Goal: Information Seeking & Learning: Learn about a topic

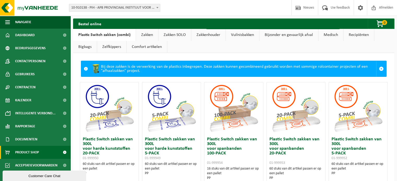
click at [145, 36] on link "Zakken" at bounding box center [147, 35] width 22 height 12
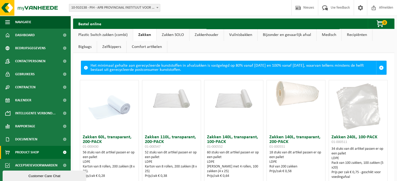
click at [111, 48] on link "Zelfkippers" at bounding box center [111, 47] width 29 height 12
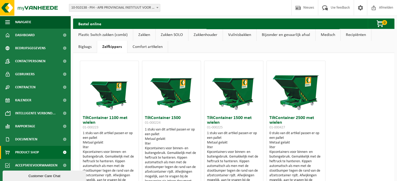
click at [145, 35] on link "Zakken" at bounding box center [144, 35] width 22 height 12
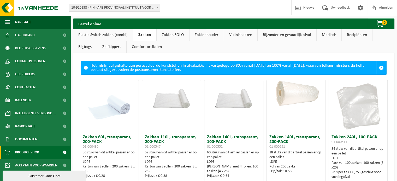
click at [150, 46] on link "Comfort artikelen" at bounding box center [147, 47] width 40 height 12
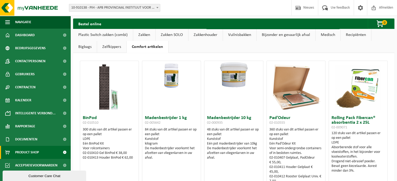
click at [144, 37] on link "Zakken" at bounding box center [144, 35] width 22 height 12
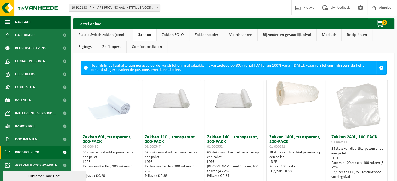
click at [324, 33] on link "Medisch" at bounding box center [329, 35] width 25 height 12
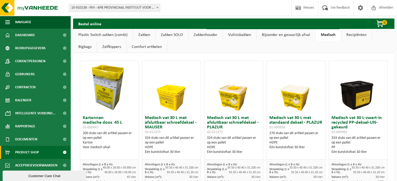
click at [329, 34] on link "Recipiënten" at bounding box center [356, 35] width 31 height 12
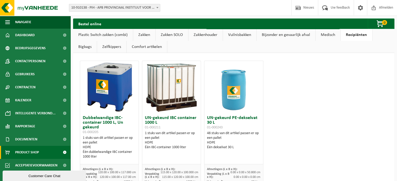
click at [285, 33] on link "Bijzonder en gevaarlijk afval" at bounding box center [286, 35] width 59 height 12
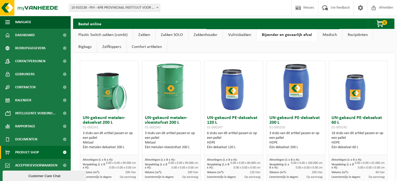
click at [239, 35] on link "Vuilnisbakken" at bounding box center [239, 35] width 33 height 12
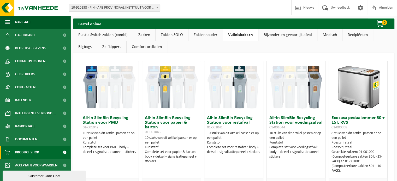
click at [149, 34] on link "Zakken" at bounding box center [144, 35] width 22 height 12
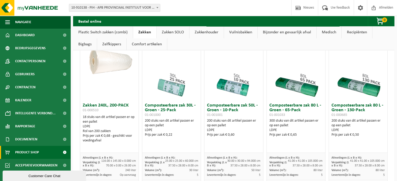
scroll to position [209, 0]
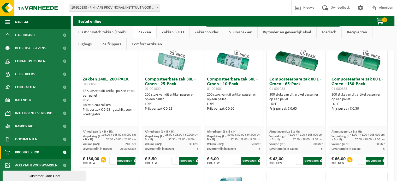
click at [198, 6] on div "Vestiging: 10-910138 - PIH - APB PROVINCIAAL INSTITUUT VOOR HYGIENE - [GEOGRAPH…" at bounding box center [198, 8] width 397 height 16
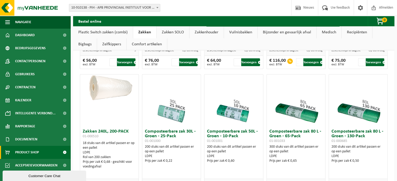
scroll to position [183, 0]
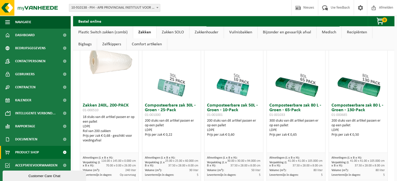
click at [192, 10] on div "Vestiging: 10-910138 - PIH - APB PROVINCIAAL INSTITUUT VOOR HYGIENE - [GEOGRAPH…" at bounding box center [198, 8] width 397 height 16
click at [193, 9] on div "Vestiging: 10-910138 - PIH - APB PROVINCIAAL INSTITUUT VOOR HYGIENE - [GEOGRAPH…" at bounding box center [198, 8] width 397 height 16
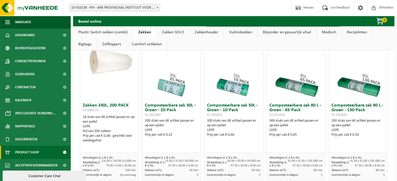
click at [193, 7] on div "Vestiging: 10-910138 - PIH - APB PROVINCIAAL INSTITUUT VOOR HYGIENE - [GEOGRAPH…" at bounding box center [198, 8] width 397 height 16
drag, startPoint x: 99, startPoint y: 67, endPoint x: 96, endPoint y: 67, distance: 3.5
click at [96, 67] on img at bounding box center [109, 63] width 58 height 29
click at [114, 104] on h3 "Zakken 240L, 200-PACK 01-000510" at bounding box center [109, 108] width 53 height 10
click at [103, 137] on div "Prijs per zak € 0,68 - geschikt voor voedingafval" at bounding box center [109, 138] width 53 height 9
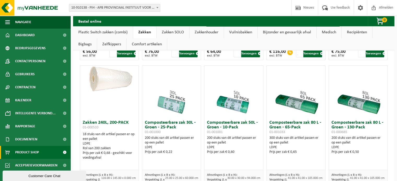
scroll to position [157, 0]
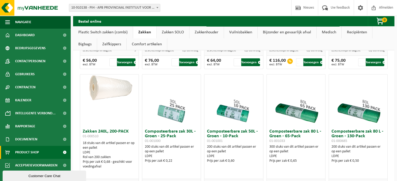
click at [102, 94] on img at bounding box center [109, 89] width 58 height 29
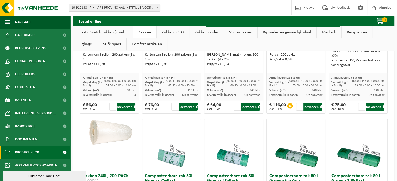
scroll to position [78, 0]
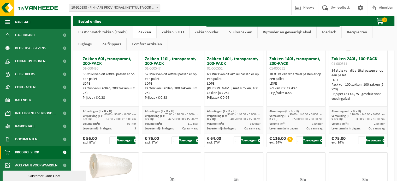
click at [329, 85] on div "Pack van 100 zakken, 100 zakken (5 x20)" at bounding box center [358, 87] width 53 height 9
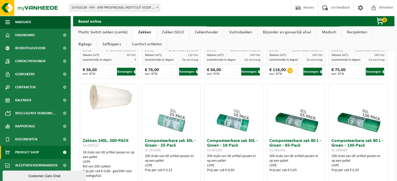
scroll to position [157, 0]
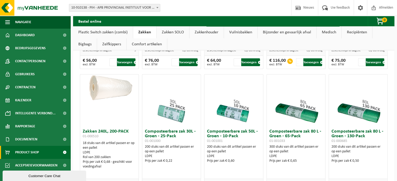
click at [116, 134] on h3 "Zakken 240L, 200-PACK 01-000510" at bounding box center [109, 135] width 53 height 10
click at [225, 11] on div "Vestiging: 10-910138 - PIH - APB PROVINCIAAL INSTITUUT VOOR HYGIENE - [GEOGRAPH…" at bounding box center [198, 8] width 397 height 16
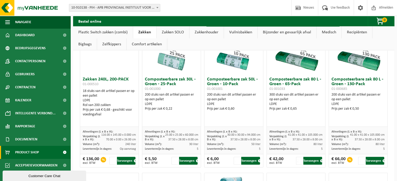
scroll to position [183, 0]
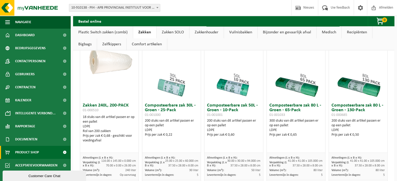
click at [108, 105] on h3 "Zakken 240L, 200-PACK 01-000510" at bounding box center [109, 108] width 53 height 10
click at [108, 104] on h3 "Zakken 240L, 200-PACK 01-000510" at bounding box center [109, 108] width 53 height 10
